Goal: Task Accomplishment & Management: Manage account settings

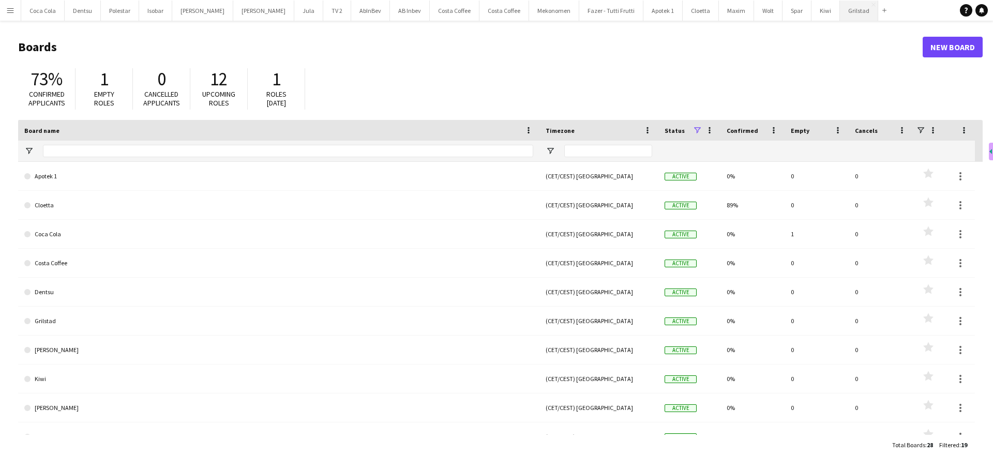
click at [840, 12] on button "Grilstad Close" at bounding box center [859, 11] width 38 height 20
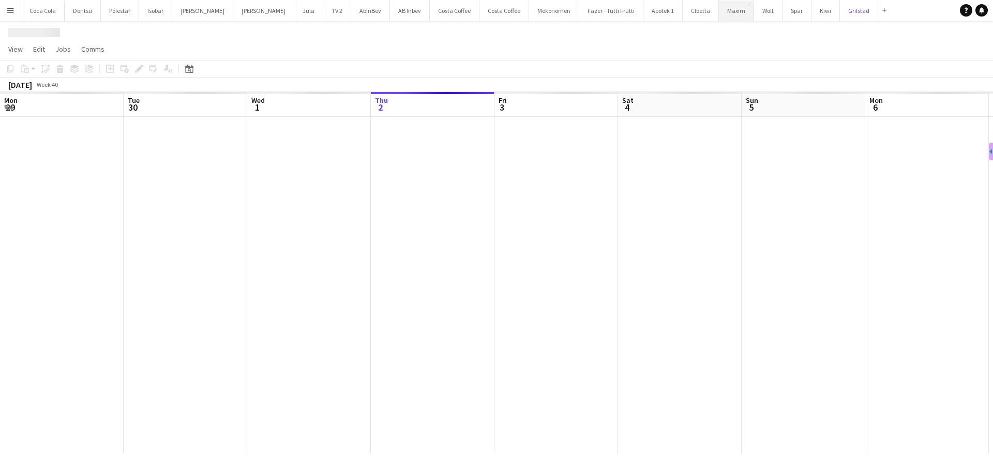
scroll to position [0, 247]
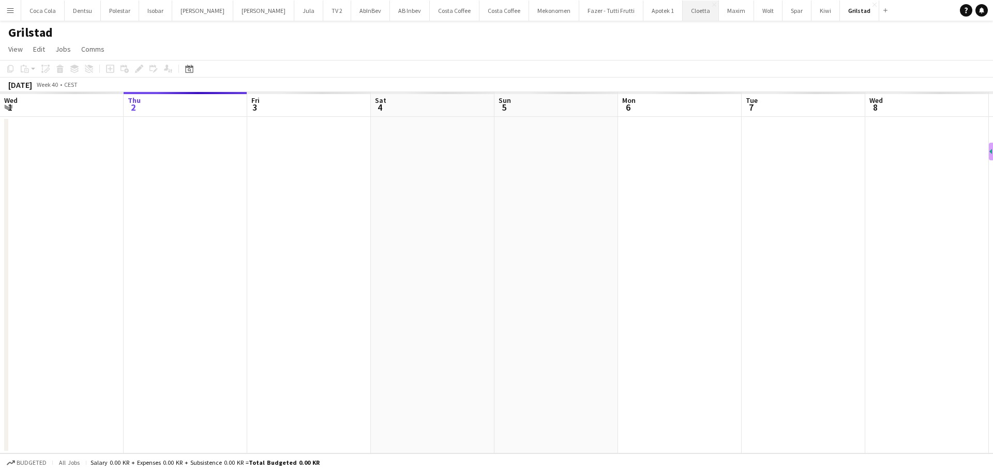
click at [683, 11] on button "Cloetta Close" at bounding box center [701, 11] width 36 height 20
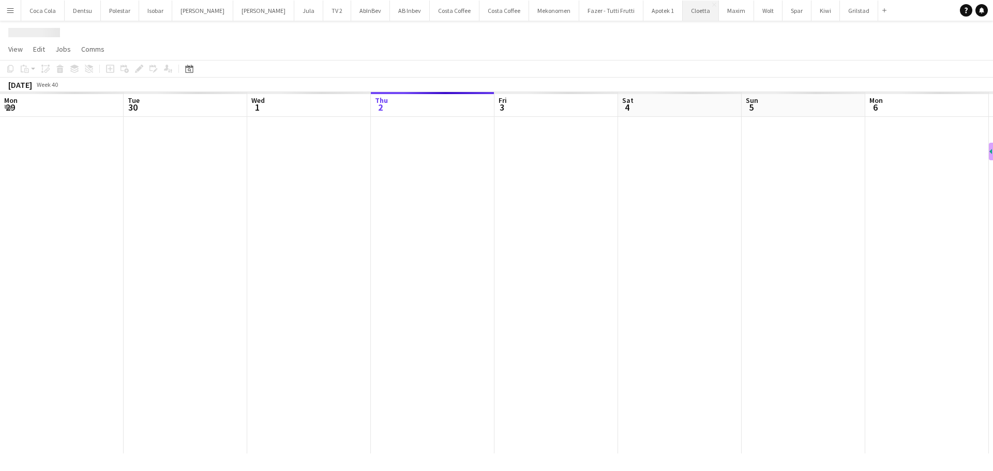
scroll to position [0, 247]
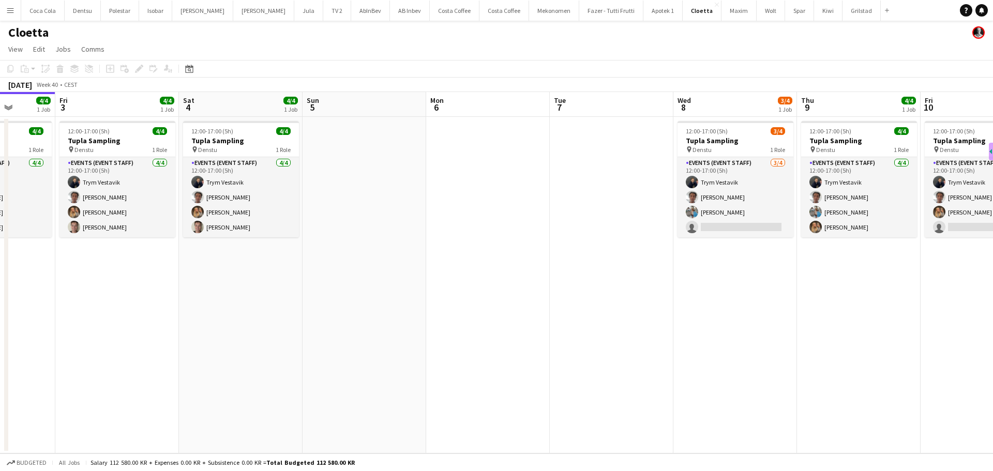
drag, startPoint x: 645, startPoint y: 190, endPoint x: 453, endPoint y: 189, distance: 191.8
click at [453, 189] on app-calendar-viewport "Tue 30 Wed 1 Thu 2 4/4 1 Job Fri 3 4/4 1 Job Sat 4 4/4 1 Job Sun 5 Mon 6 Tue 7 …" at bounding box center [496, 272] width 993 height 361
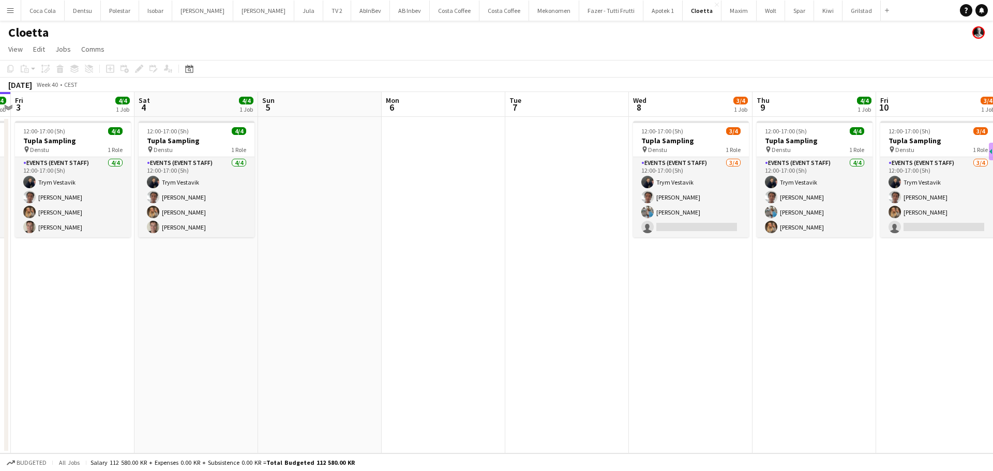
scroll to position [0, 353]
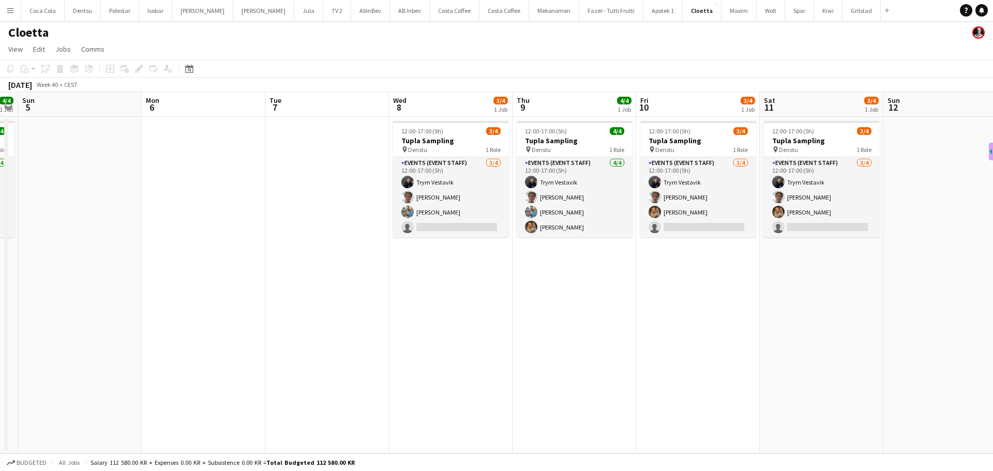
drag, startPoint x: 530, startPoint y: 189, endPoint x: 246, endPoint y: 191, distance: 284.4
click at [246, 191] on app-calendar-viewport "Thu 2 4/4 1 Job Fri 3 4/4 1 Job Sat 4 4/4 1 Job Sun 5 Mon 6 Tue 7 Wed 8 3/4 1 J…" at bounding box center [496, 272] width 993 height 361
click at [6, 12] on app-icon "Menu" at bounding box center [10, 10] width 8 height 8
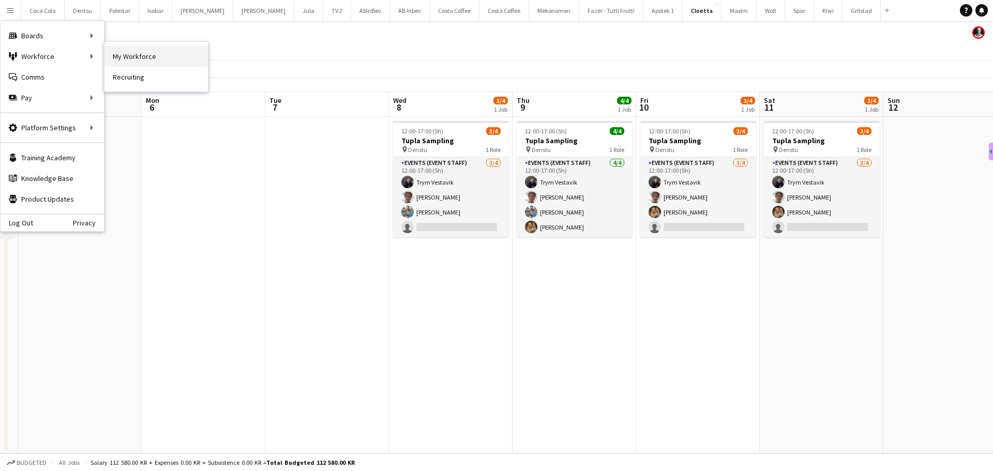
click at [139, 56] on link "My Workforce" at bounding box center [155, 56] width 103 height 21
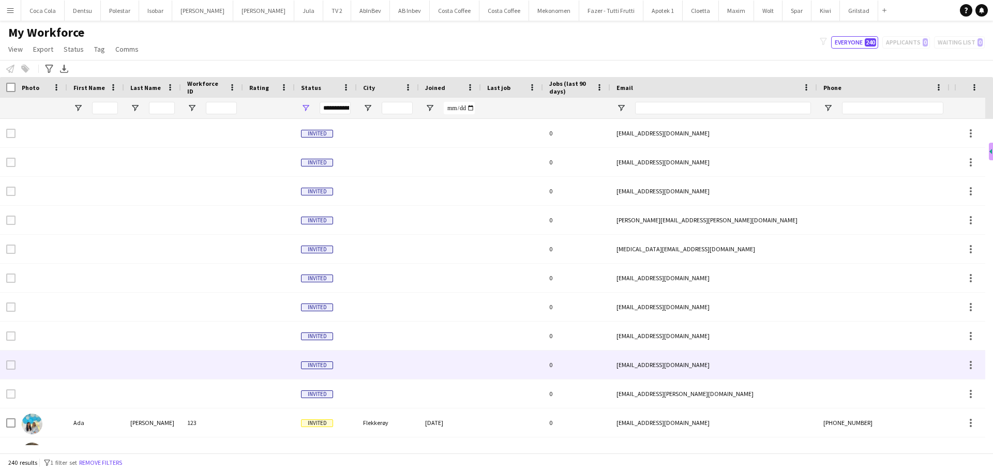
click at [652, 369] on div "[EMAIL_ADDRESS][DOMAIN_NAME]" at bounding box center [713, 365] width 207 height 28
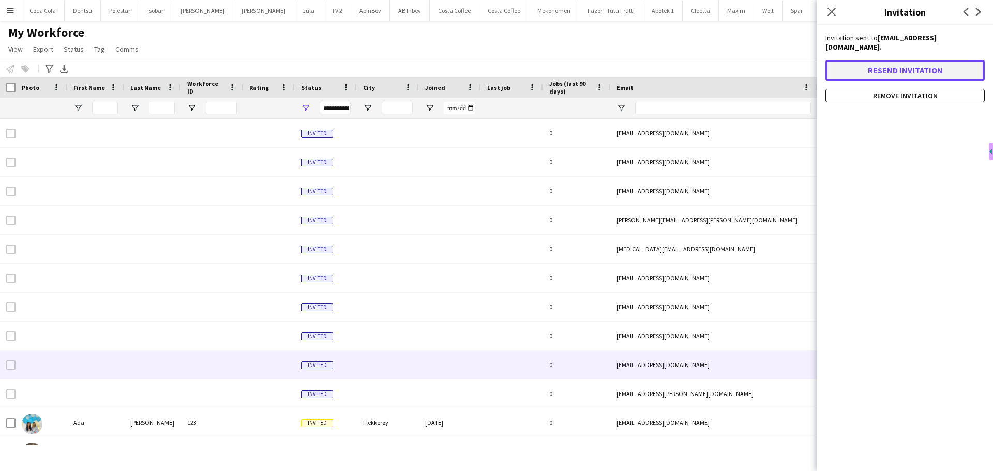
click at [903, 60] on button "Resend invitation" at bounding box center [904, 70] width 159 height 21
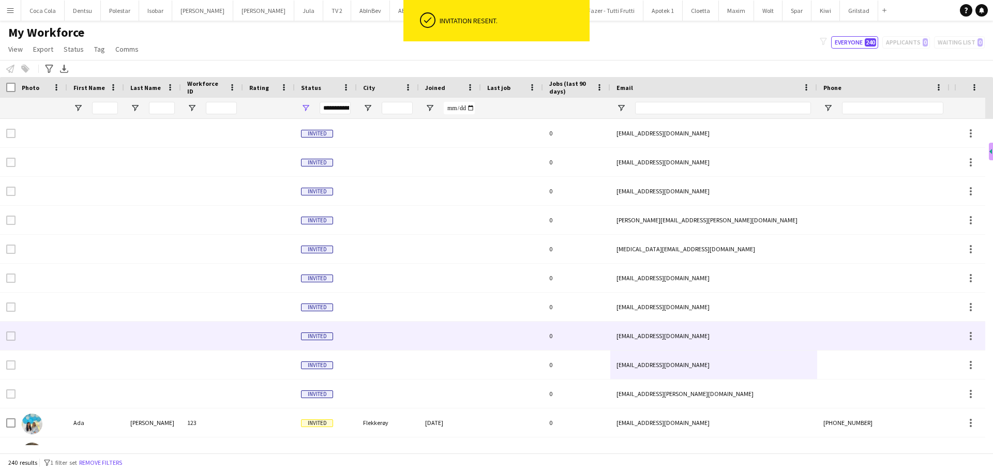
click at [709, 332] on div "[EMAIL_ADDRESS][DOMAIN_NAME]" at bounding box center [713, 336] width 207 height 28
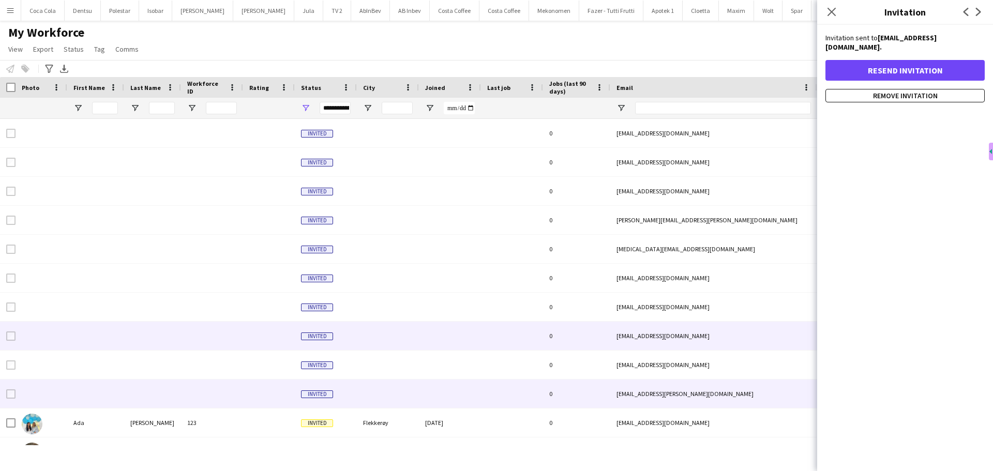
click at [690, 385] on div "[EMAIL_ADDRESS][PERSON_NAME][DOMAIN_NAME]" at bounding box center [713, 394] width 207 height 28
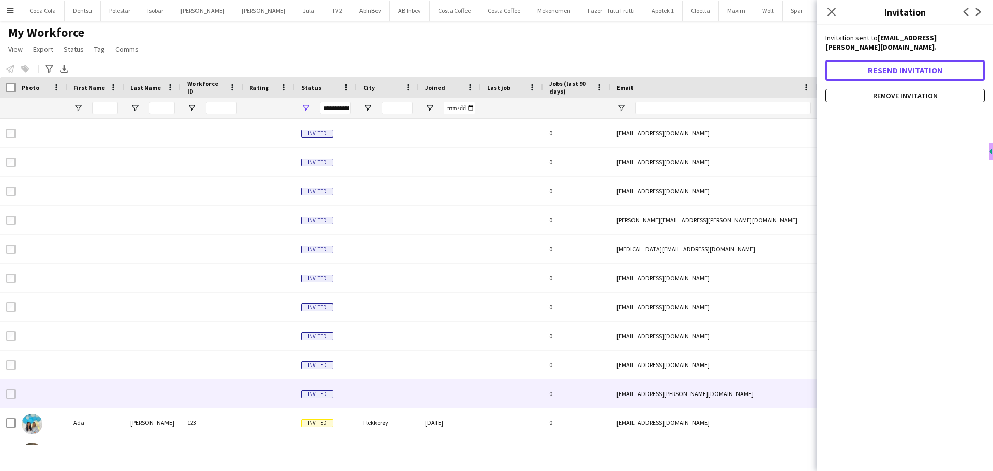
click at [874, 60] on button "Resend invitation" at bounding box center [904, 70] width 159 height 21
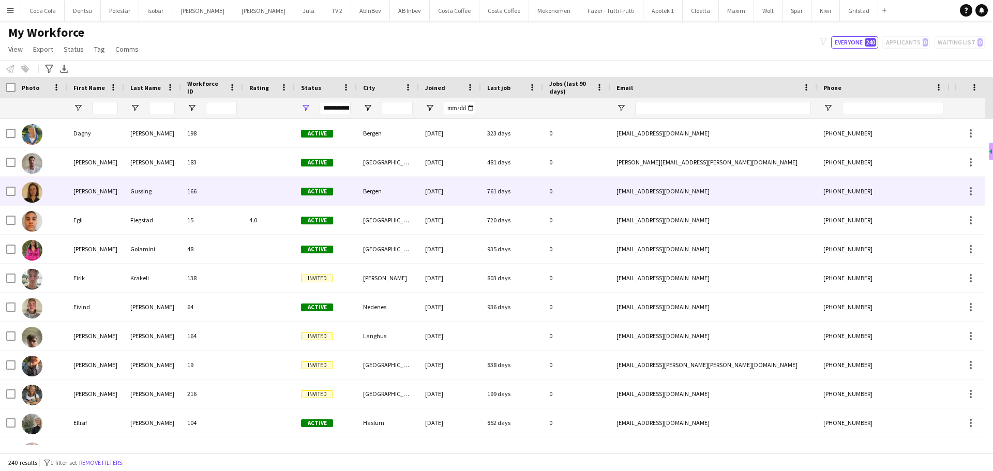
scroll to position [1491, 0]
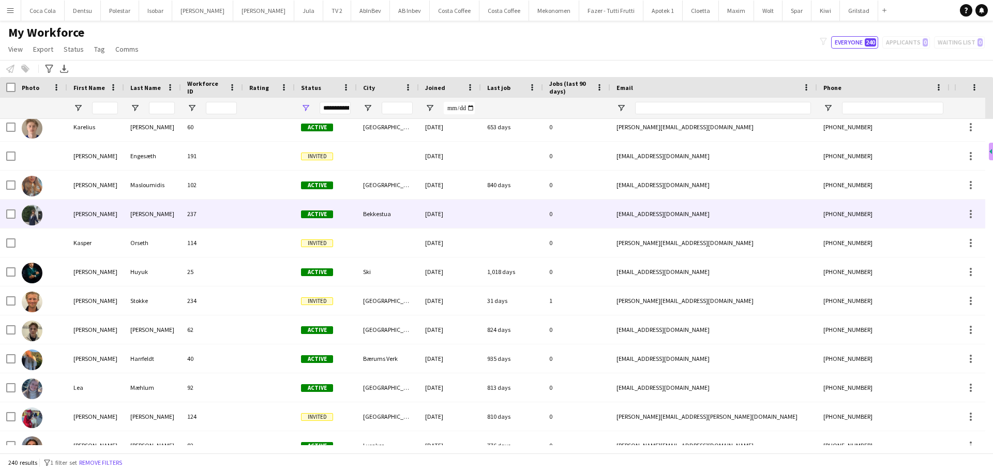
click at [261, 219] on div at bounding box center [269, 214] width 52 height 28
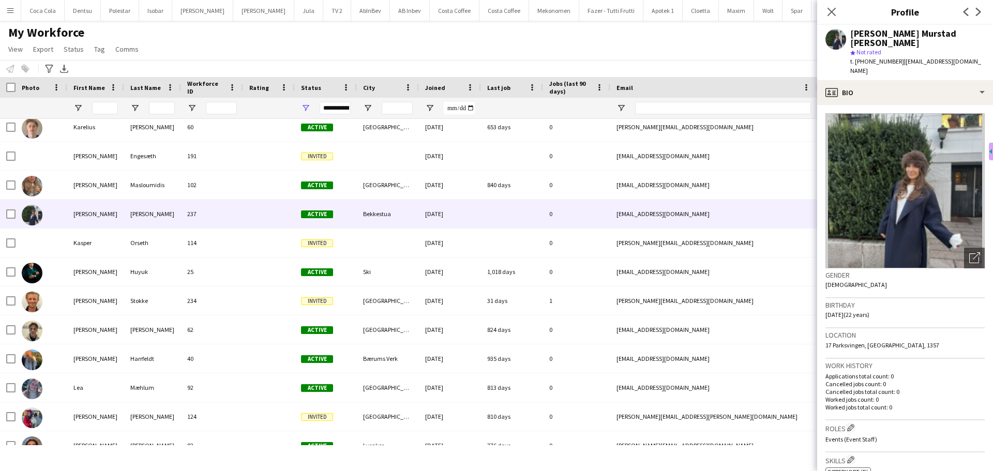
click at [879, 171] on img at bounding box center [904, 190] width 159 height 155
click at [928, 163] on img at bounding box center [904, 190] width 159 height 155
click at [964, 248] on div "Open photos pop-in" at bounding box center [974, 258] width 21 height 21
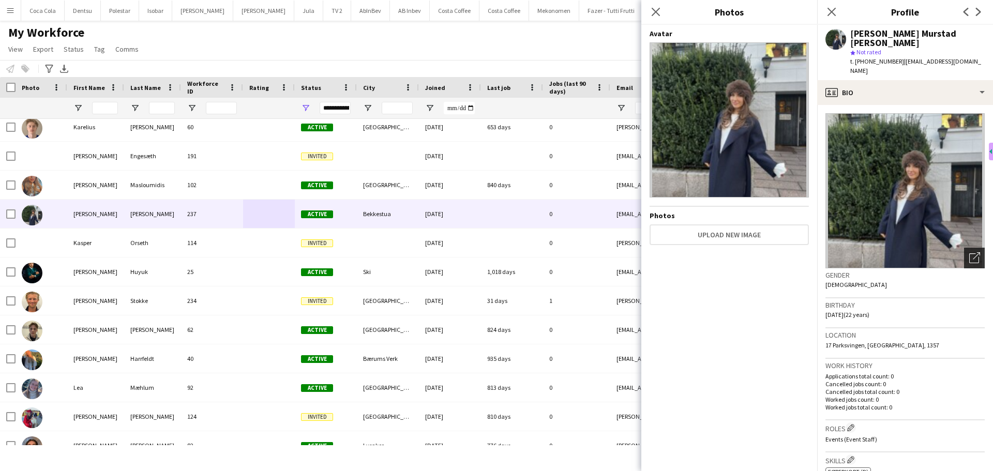
click at [971, 248] on div "Open photos pop-in" at bounding box center [974, 258] width 21 height 21
